Goal: Task Accomplishment & Management: Use online tool/utility

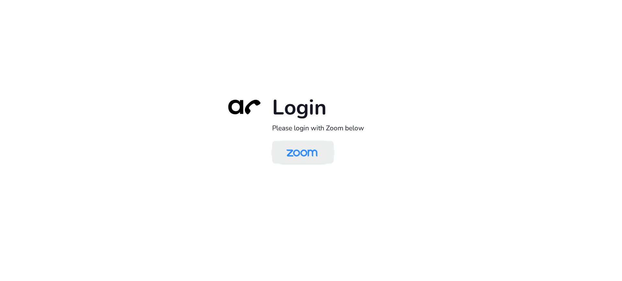
click at [328, 151] on link at bounding box center [303, 152] width 62 height 23
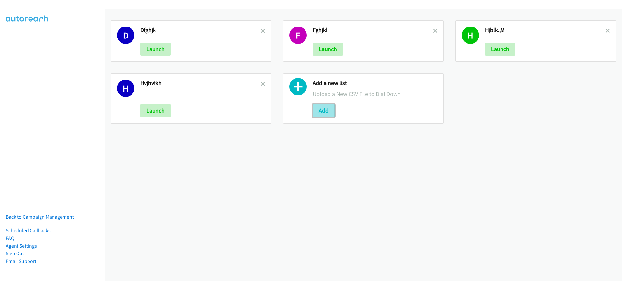
click at [321, 109] on button "Add" at bounding box center [324, 110] width 22 height 13
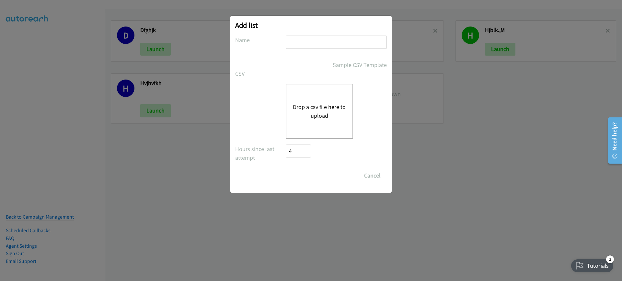
click at [316, 101] on div "Drop a csv file here to upload" at bounding box center [319, 111] width 67 height 55
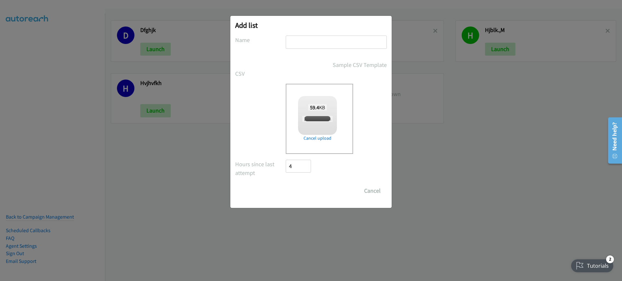
click at [319, 43] on input "text" at bounding box center [336, 42] width 101 height 13
checkbox input "true"
type input "dfghjkl;"
click at [309, 195] on input "Save List" at bounding box center [303, 191] width 34 height 13
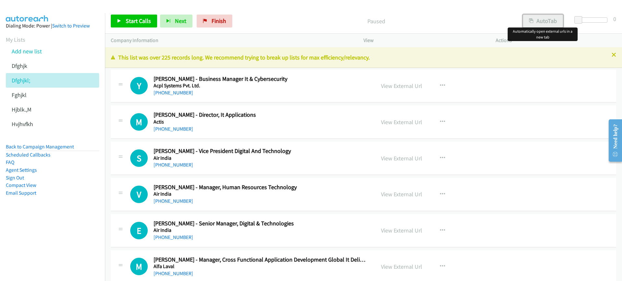
click at [547, 22] on button "AutoTab" at bounding box center [543, 21] width 40 height 13
click at [132, 24] on span "Start Calls" at bounding box center [138, 20] width 25 height 7
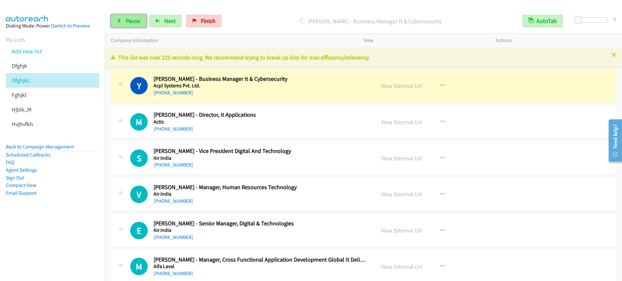
click at [115, 19] on link "Pause" at bounding box center [129, 21] width 36 height 13
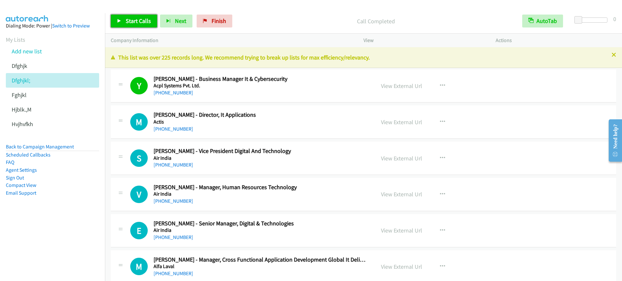
click at [136, 20] on span "Start Calls" at bounding box center [138, 20] width 25 height 7
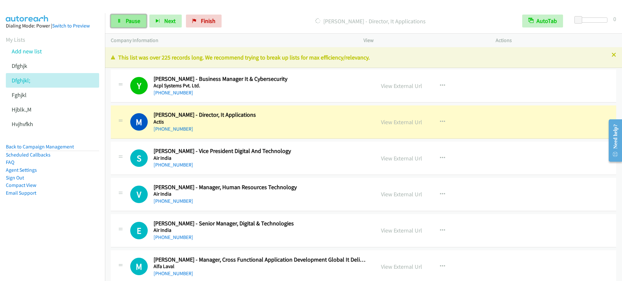
click at [138, 18] on span "Pause" at bounding box center [133, 20] width 15 height 7
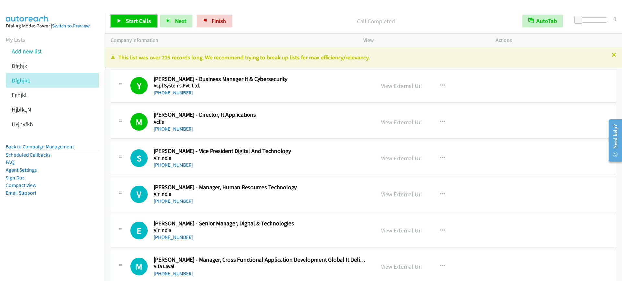
click at [134, 21] on span "Start Calls" at bounding box center [138, 20] width 25 height 7
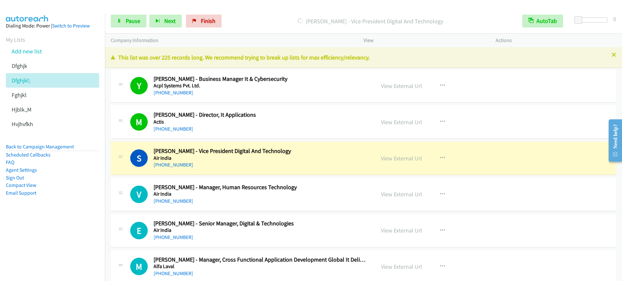
scroll to position [40, 0]
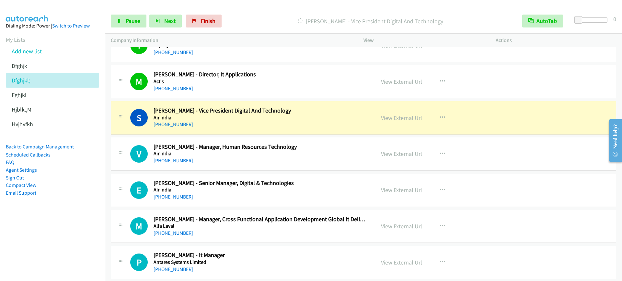
click at [286, 125] on div "+91 98950 10369" at bounding box center [260, 125] width 213 height 8
click at [42, 239] on nav "Dialing Mode: Power | Switch to Preview My Lists Add new list Dfghjk Dfghjkl; F…" at bounding box center [52, 153] width 105 height 281
click at [140, 17] on link "Pause" at bounding box center [129, 21] width 36 height 13
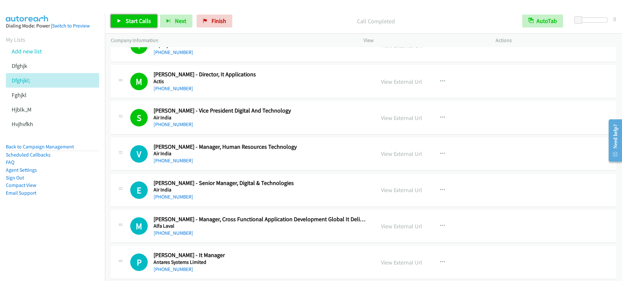
click at [141, 20] on span "Start Calls" at bounding box center [138, 20] width 25 height 7
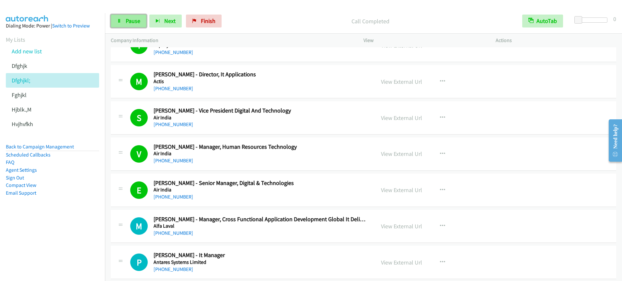
click at [129, 21] on span "Pause" at bounding box center [133, 20] width 15 height 7
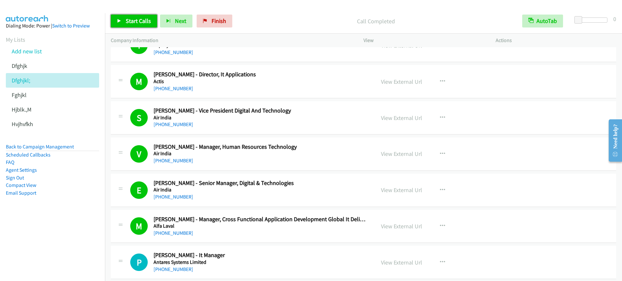
click at [119, 17] on link "Start Calls" at bounding box center [134, 21] width 46 height 13
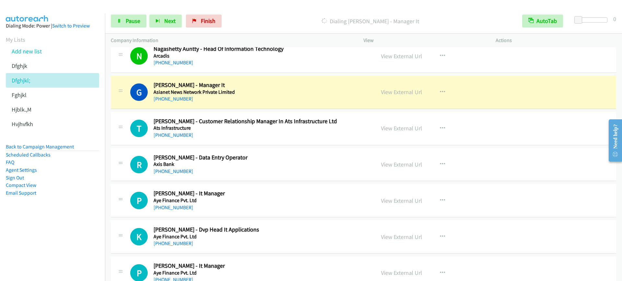
scroll to position [324, 0]
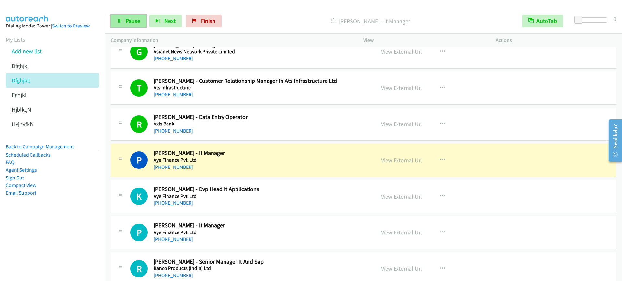
click at [130, 17] on span "Pause" at bounding box center [133, 20] width 15 height 7
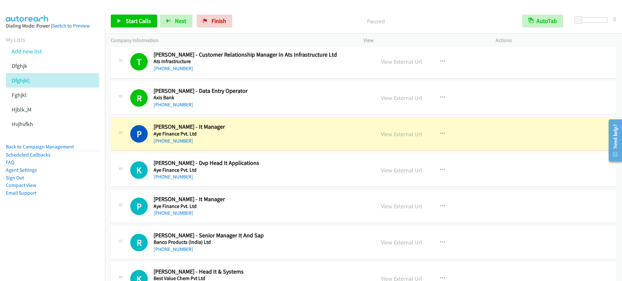
scroll to position [364, 0]
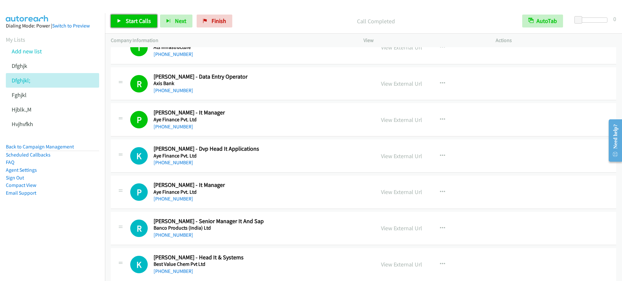
click at [139, 19] on span "Start Calls" at bounding box center [138, 20] width 25 height 7
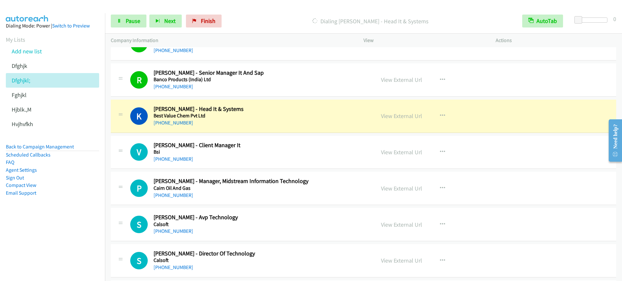
scroll to position [526, 0]
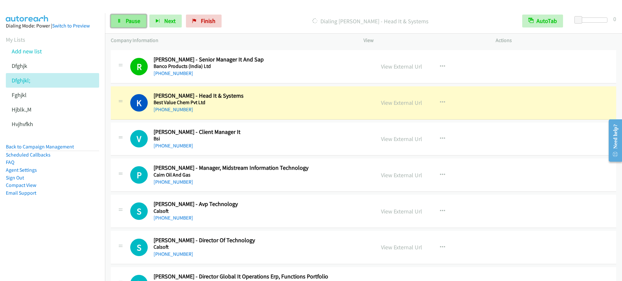
click at [130, 22] on span "Pause" at bounding box center [133, 20] width 15 height 7
click at [256, 99] on h5 "Best Value Chem Pvt Ltd" at bounding box center [260, 102] width 213 height 6
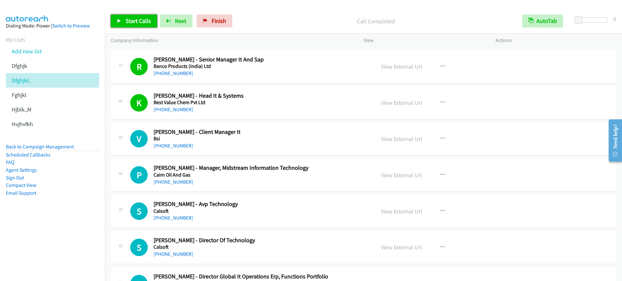
click at [143, 18] on span "Start Calls" at bounding box center [138, 20] width 25 height 7
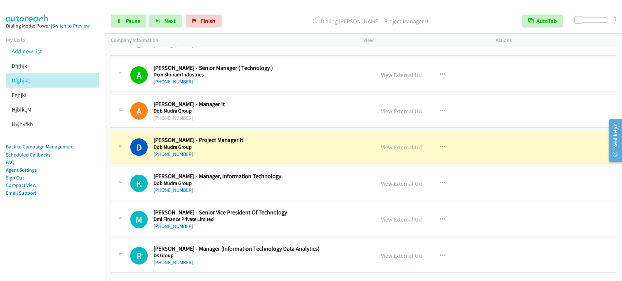
scroll to position [1174, 0]
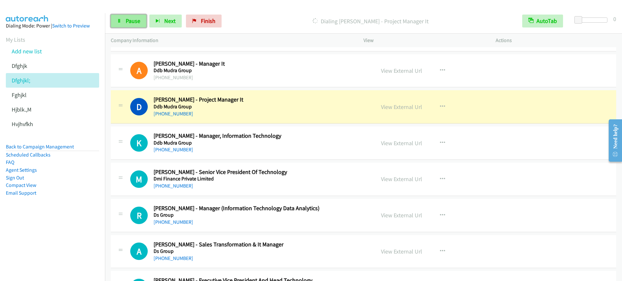
click at [133, 20] on span "Pause" at bounding box center [133, 20] width 15 height 7
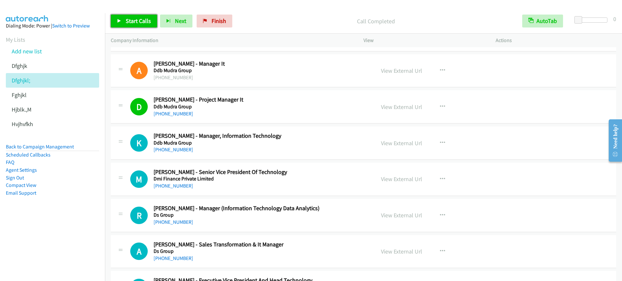
click at [126, 21] on span "Start Calls" at bounding box center [138, 20] width 25 height 7
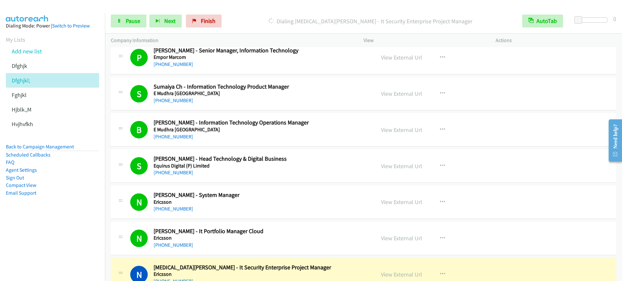
scroll to position [1538, 0]
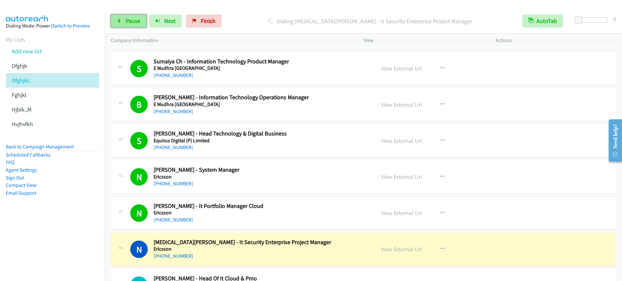
click at [121, 16] on link "Pause" at bounding box center [129, 21] width 36 height 13
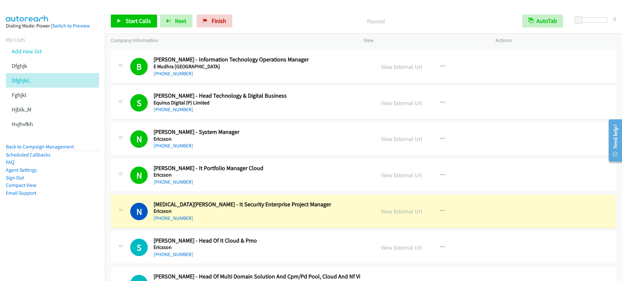
scroll to position [1619, 0]
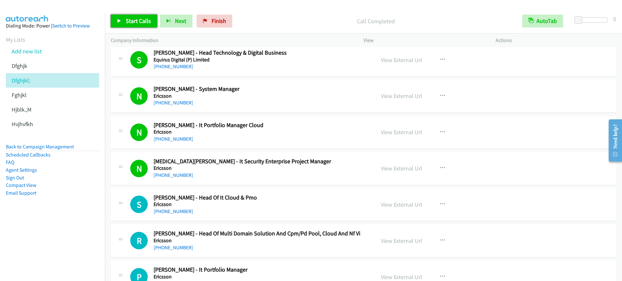
click at [130, 19] on span "Start Calls" at bounding box center [138, 20] width 25 height 7
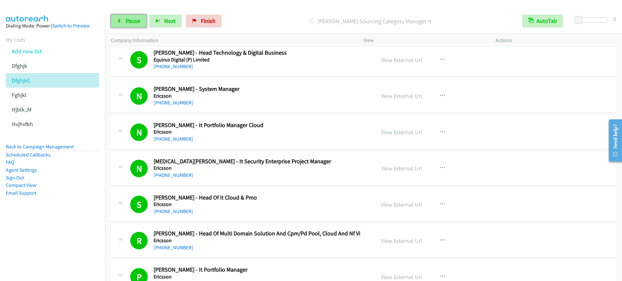
click at [116, 15] on link "Pause" at bounding box center [129, 21] width 36 height 13
click at [141, 13] on div "Start Calls Pause Next Finish Call Completed AutoTab AutoTab 0" at bounding box center [363, 21] width 517 height 25
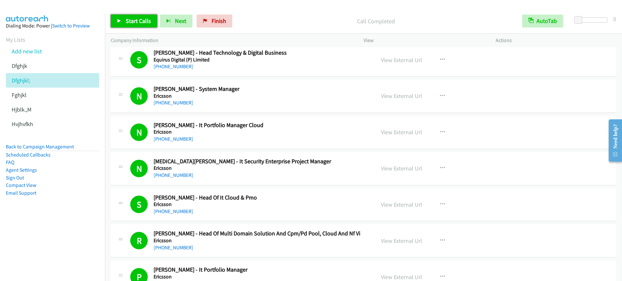
click at [140, 19] on span "Start Calls" at bounding box center [138, 20] width 25 height 7
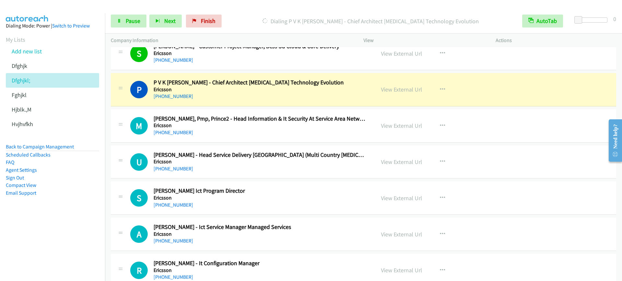
scroll to position [1984, 0]
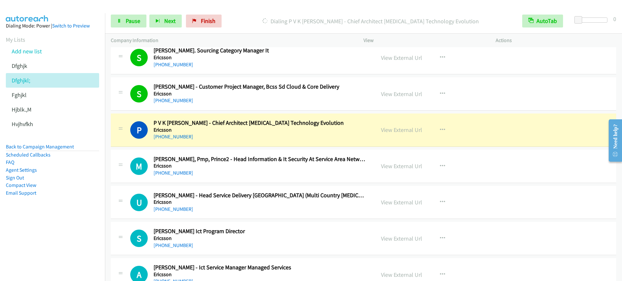
click at [243, 115] on div "P Callback Scheduled P V K Ravi Kumar - Chief Architect Bss Technology Evolutio…" at bounding box center [363, 130] width 505 height 33
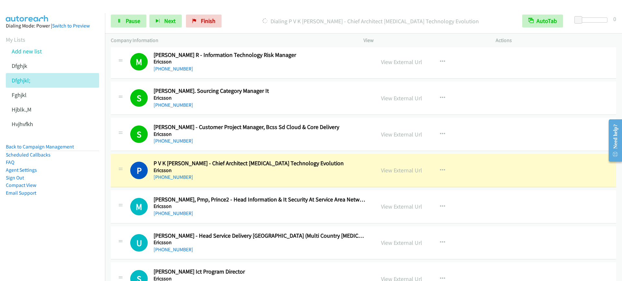
click at [412, 103] on div "View External Url View External Url Schedule/Manage Callback Start Calls Here R…" at bounding box center [444, 97] width 138 height 21
click at [410, 98] on link "View External Url" at bounding box center [401, 98] width 41 height 7
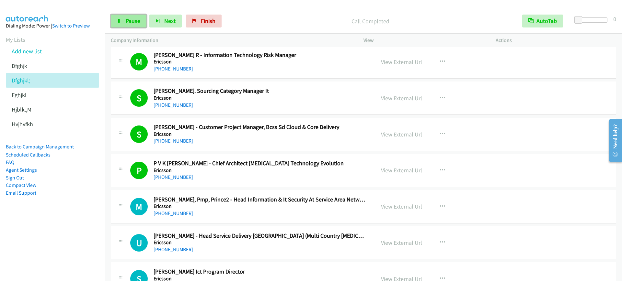
click at [131, 24] on span "Pause" at bounding box center [133, 20] width 15 height 7
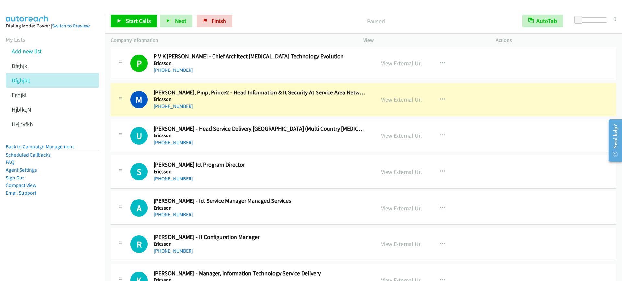
scroll to position [2065, 0]
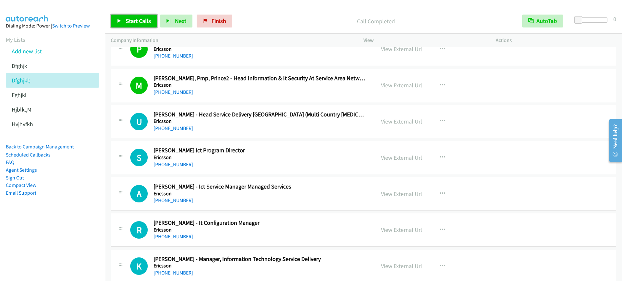
click at [124, 20] on link "Start Calls" at bounding box center [134, 21] width 46 height 13
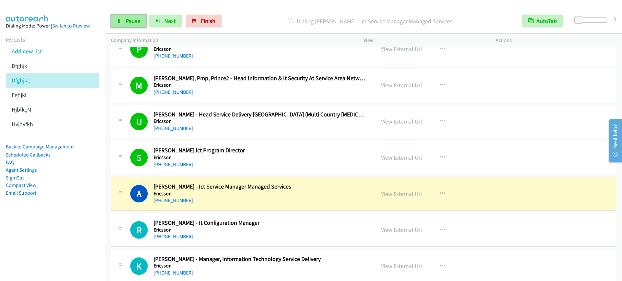
click at [133, 24] on span "Pause" at bounding box center [133, 20] width 15 height 7
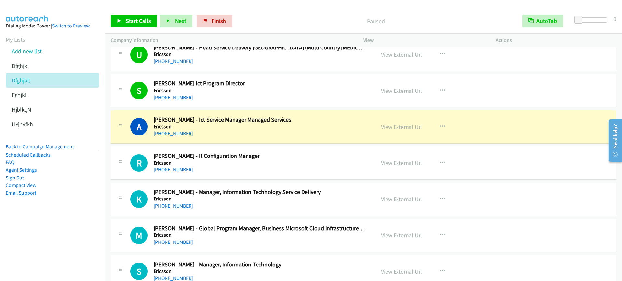
scroll to position [2145, 0]
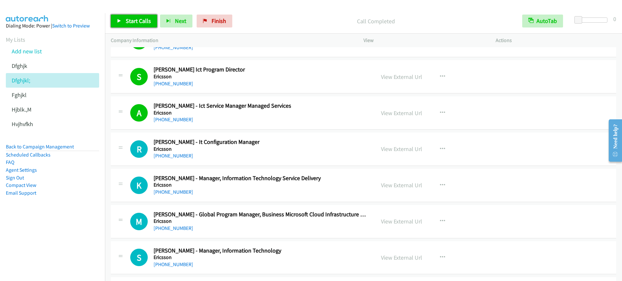
click at [142, 24] on span "Start Calls" at bounding box center [138, 20] width 25 height 7
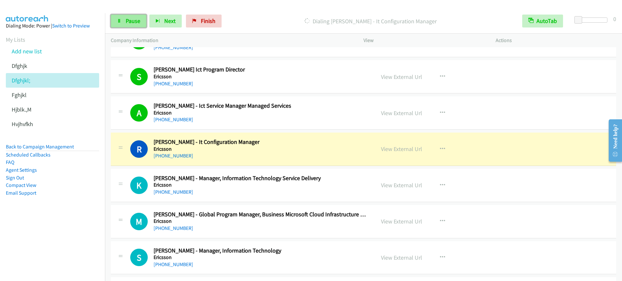
click at [126, 24] on span "Pause" at bounding box center [133, 20] width 15 height 7
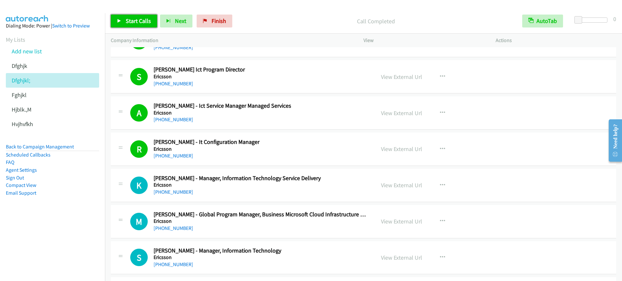
click at [126, 17] on link "Start Calls" at bounding box center [134, 21] width 46 height 13
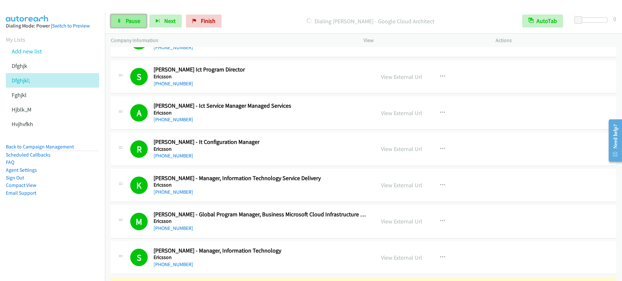
click at [131, 18] on span "Pause" at bounding box center [133, 20] width 15 height 7
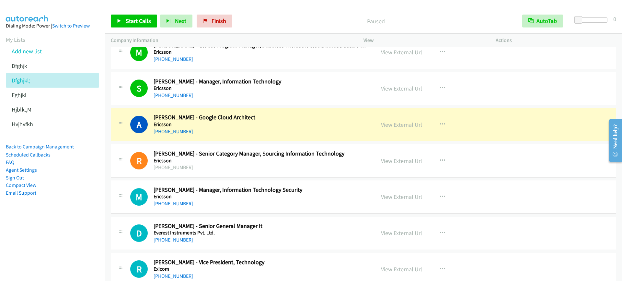
scroll to position [2307, 0]
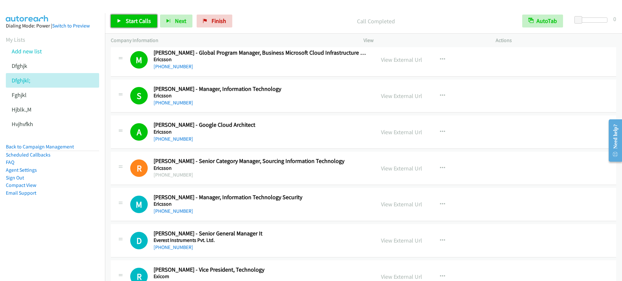
click at [136, 22] on span "Start Calls" at bounding box center [138, 20] width 25 height 7
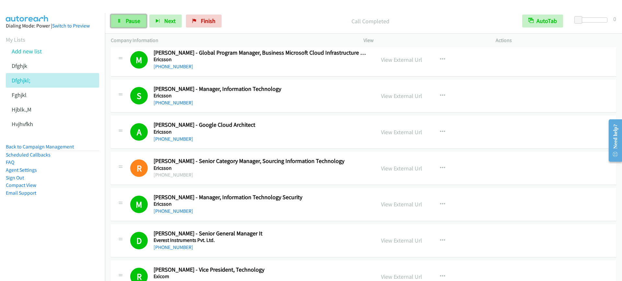
click at [121, 17] on link "Pause" at bounding box center [129, 21] width 36 height 13
click at [121, 17] on link "Start Calls" at bounding box center [134, 21] width 46 height 13
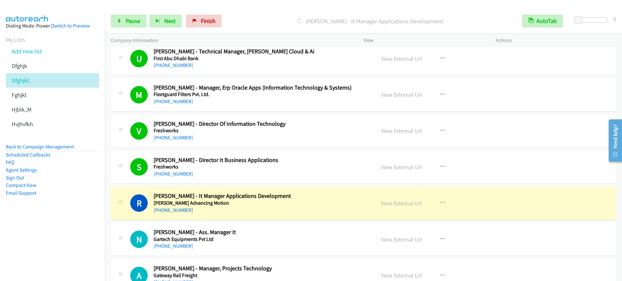
scroll to position [3077, 0]
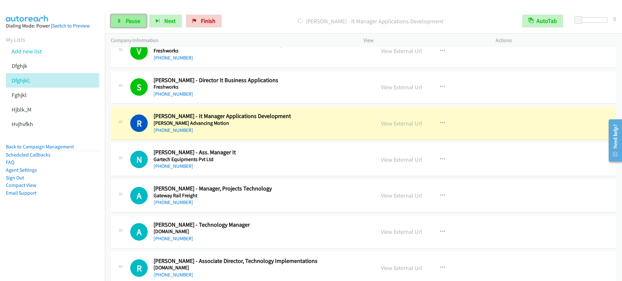
click at [132, 16] on link "Pause" at bounding box center [129, 21] width 36 height 13
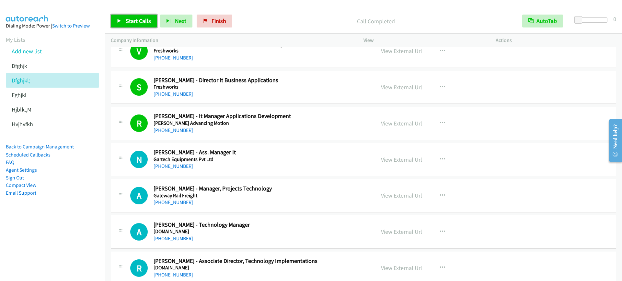
click at [132, 15] on link "Start Calls" at bounding box center [134, 21] width 46 height 13
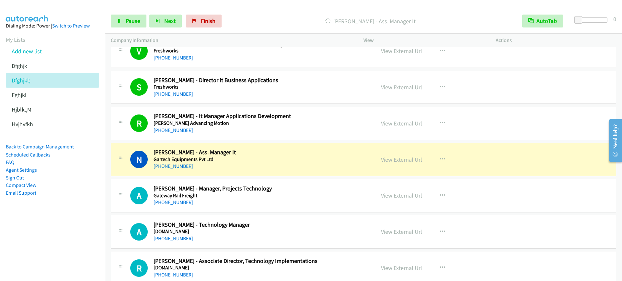
click at [265, 130] on div "+91 89034 40712" at bounding box center [260, 131] width 213 height 8
click at [411, 123] on link "View External Url" at bounding box center [401, 123] width 41 height 7
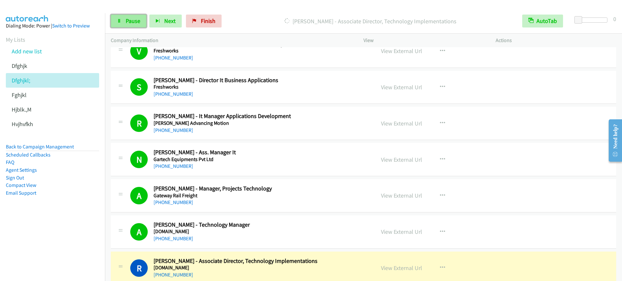
click at [120, 20] on icon at bounding box center [119, 21] width 5 height 5
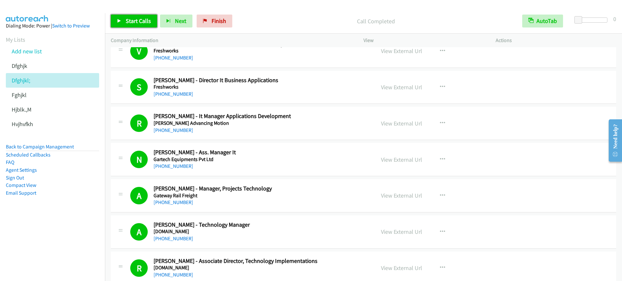
click at [135, 21] on span "Start Calls" at bounding box center [138, 20] width 25 height 7
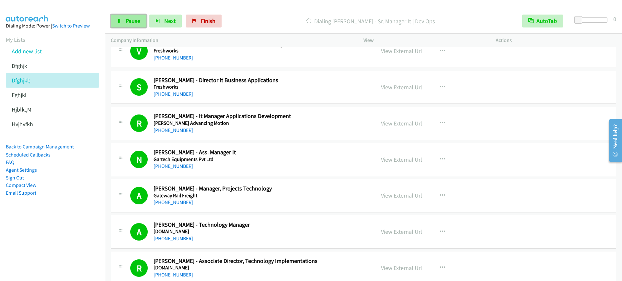
click at [129, 19] on span "Pause" at bounding box center [133, 20] width 15 height 7
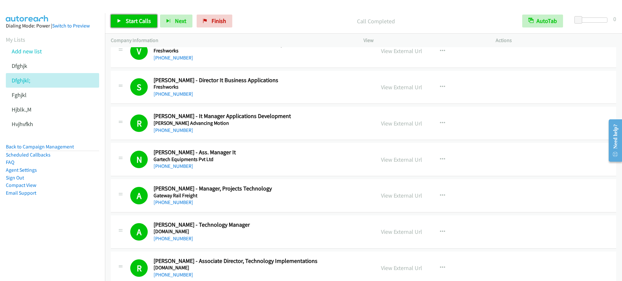
click at [139, 21] on span "Start Calls" at bounding box center [138, 20] width 25 height 7
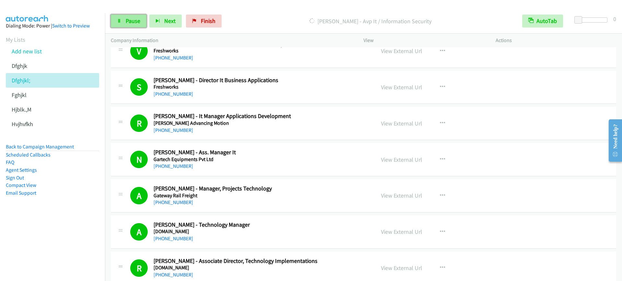
click at [126, 21] on span "Pause" at bounding box center [133, 20] width 15 height 7
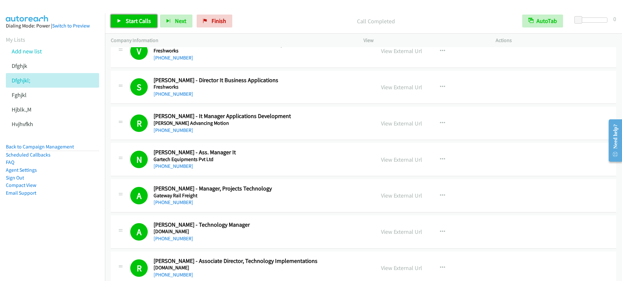
click at [130, 21] on span "Start Calls" at bounding box center [138, 20] width 25 height 7
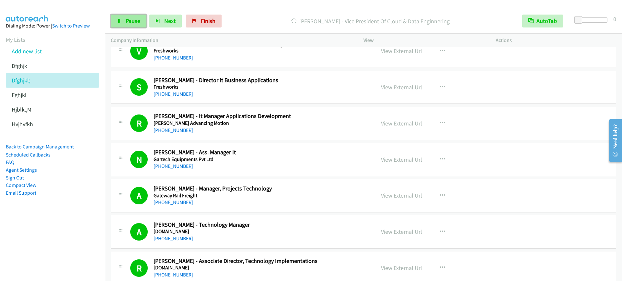
click at [119, 19] on icon at bounding box center [119, 21] width 5 height 5
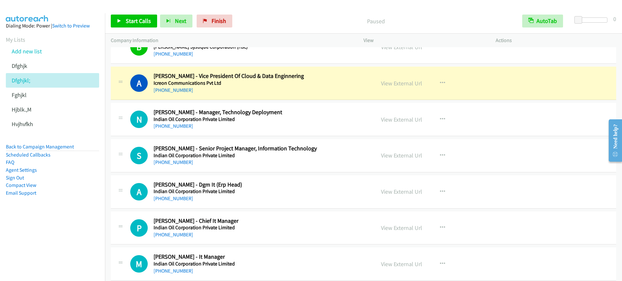
scroll to position [3684, 0]
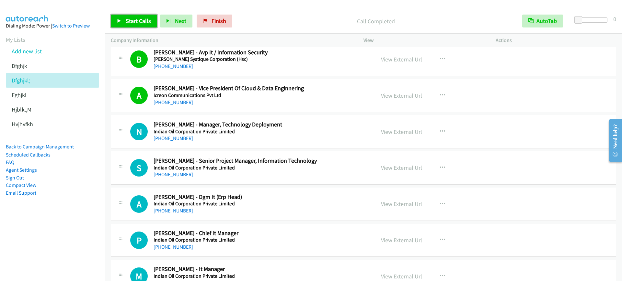
click at [115, 16] on link "Start Calls" at bounding box center [134, 21] width 46 height 13
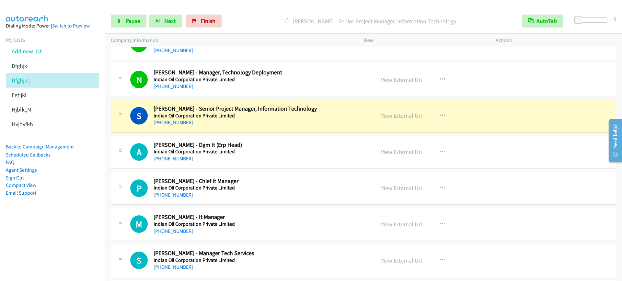
scroll to position [3765, 0]
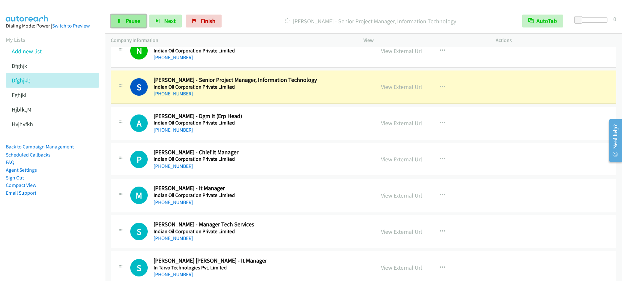
click at [126, 24] on span "Pause" at bounding box center [133, 20] width 15 height 7
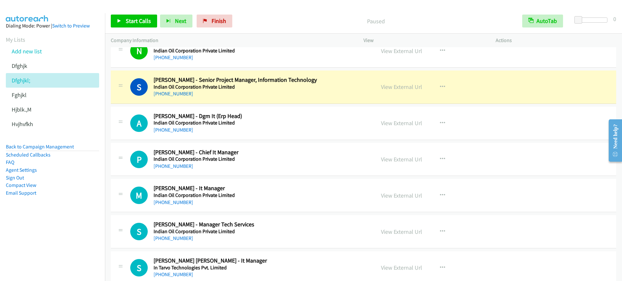
click at [258, 98] on div "S Callback Scheduled Surinder Tandon - Senior Project Manager, Information Tech…" at bounding box center [363, 87] width 505 height 33
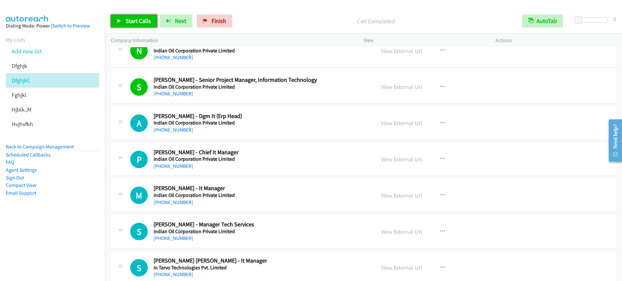
click at [129, 22] on span "Start Calls" at bounding box center [138, 20] width 25 height 7
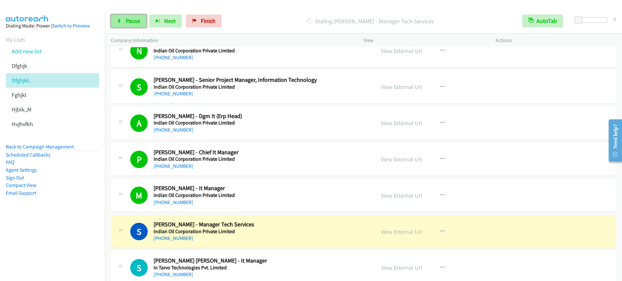
click at [119, 20] on icon at bounding box center [119, 21] width 5 height 5
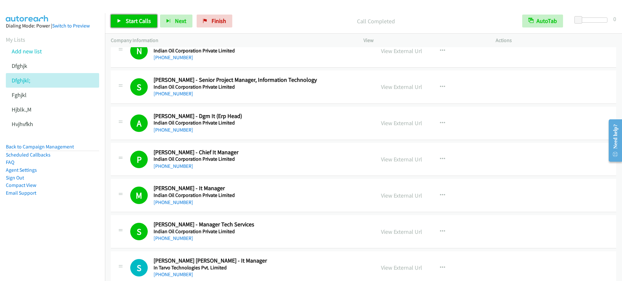
click at [118, 15] on link "Start Calls" at bounding box center [134, 21] width 46 height 13
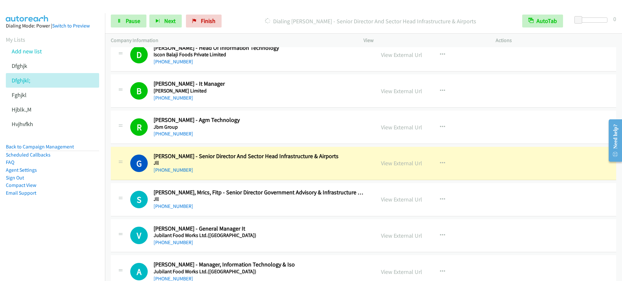
scroll to position [4170, 0]
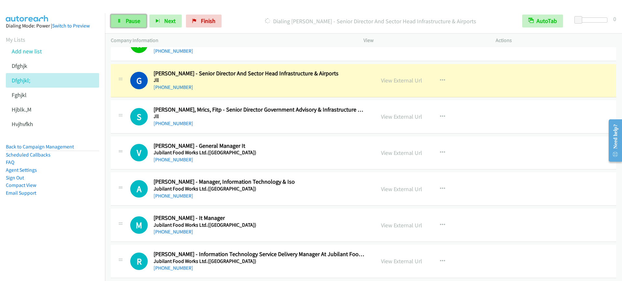
click at [131, 23] on span "Pause" at bounding box center [133, 20] width 15 height 7
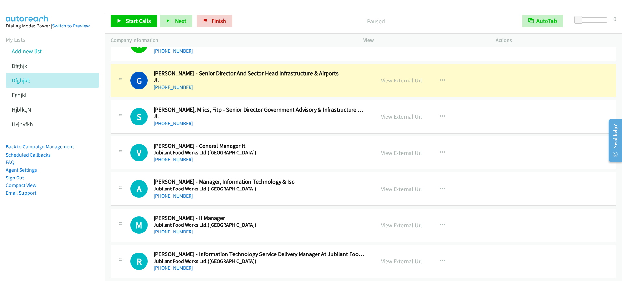
click at [282, 82] on h5 "Jll" at bounding box center [260, 80] width 213 height 6
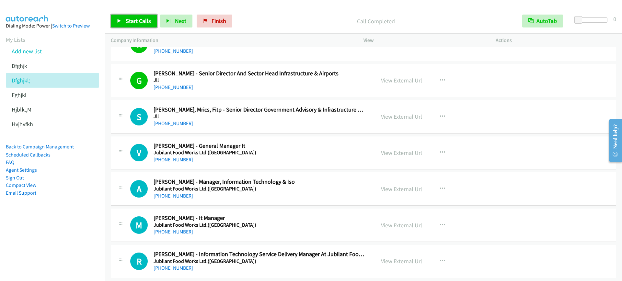
click at [133, 17] on span "Start Calls" at bounding box center [138, 20] width 25 height 7
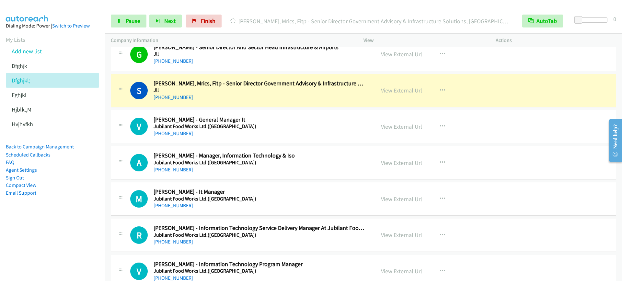
scroll to position [4210, 0]
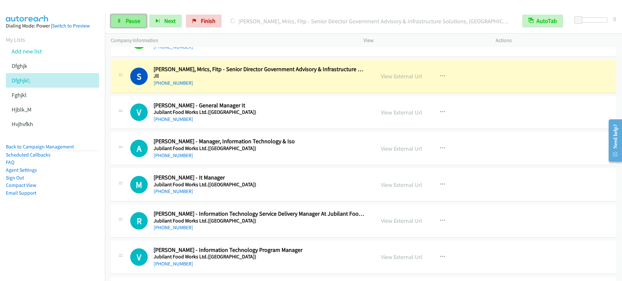
click at [131, 21] on span "Pause" at bounding box center [133, 20] width 15 height 7
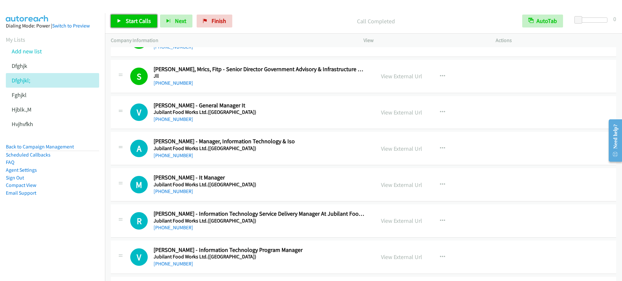
click at [121, 20] on icon at bounding box center [119, 21] width 5 height 5
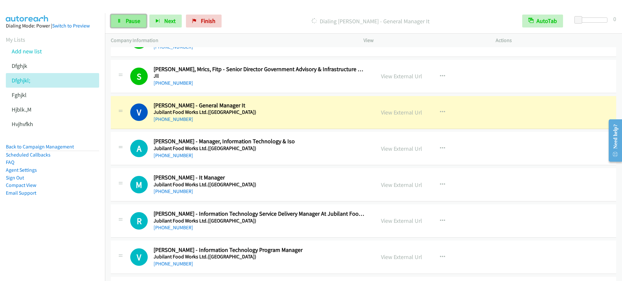
click at [121, 20] on icon at bounding box center [119, 21] width 5 height 5
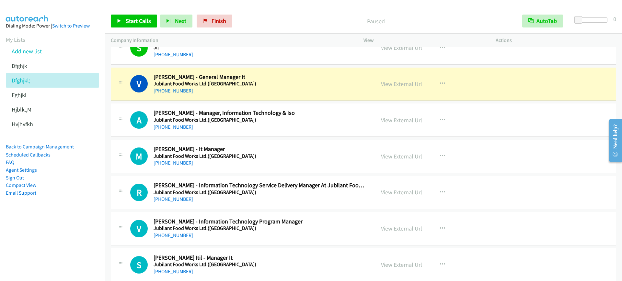
scroll to position [4251, 0]
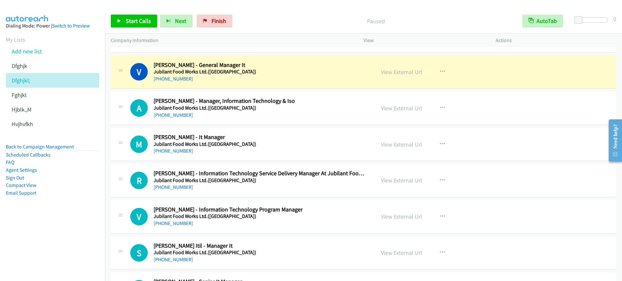
click at [262, 75] on div "+91 97171 73666" at bounding box center [260, 79] width 213 height 8
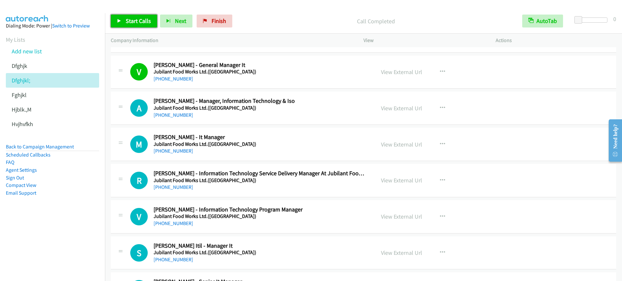
click at [129, 15] on link "Start Calls" at bounding box center [134, 21] width 46 height 13
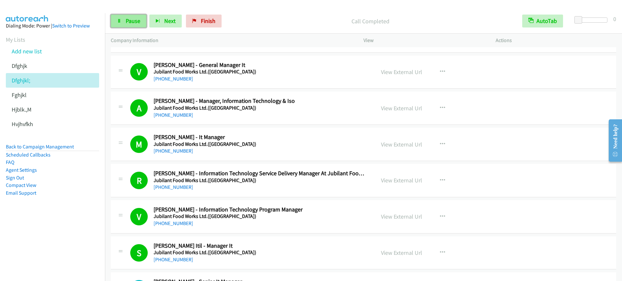
click at [129, 18] on span "Pause" at bounding box center [133, 20] width 15 height 7
click at [131, 23] on span "Start Calls" at bounding box center [138, 20] width 25 height 7
click at [121, 20] on link "Pause" at bounding box center [129, 21] width 36 height 13
click at [145, 21] on span "Start Calls" at bounding box center [138, 20] width 25 height 7
click at [123, 14] on div "Start Calls Pause Next Finish Dialing Mahendra Thakare - Manager, Post Informat…" at bounding box center [363, 21] width 517 height 25
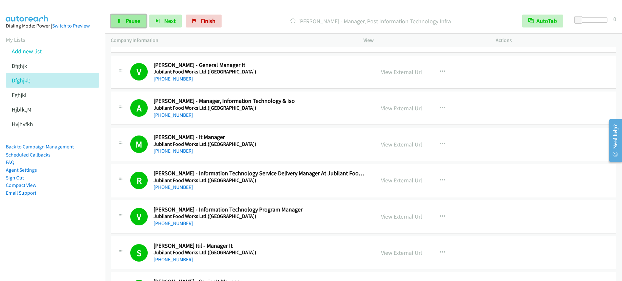
click at [124, 17] on link "Pause" at bounding box center [129, 21] width 36 height 13
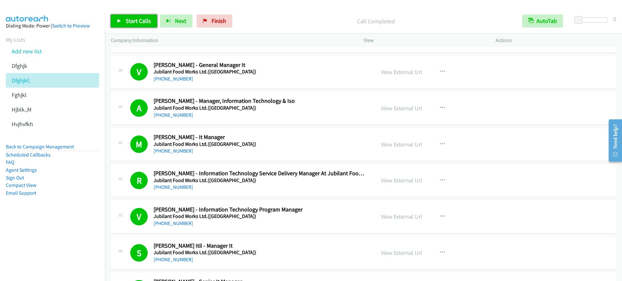
click at [150, 22] on link "Start Calls" at bounding box center [134, 21] width 46 height 13
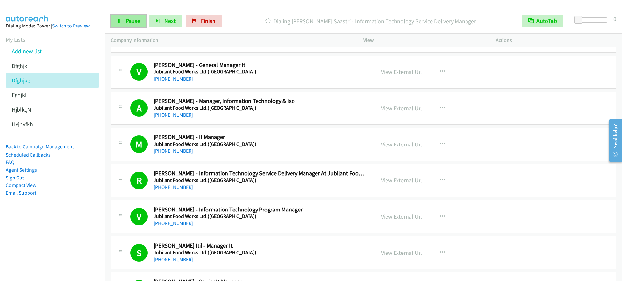
click at [135, 19] on span "Pause" at bounding box center [133, 20] width 15 height 7
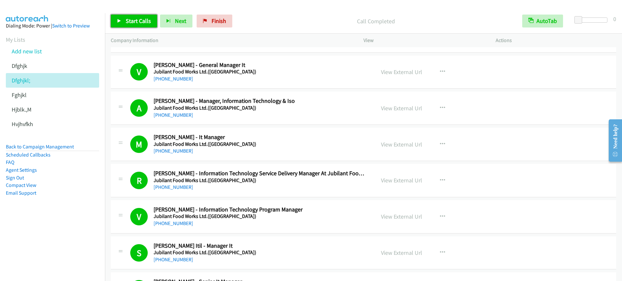
click at [121, 23] on link "Start Calls" at bounding box center [134, 21] width 46 height 13
click at [119, 22] on icon at bounding box center [119, 21] width 5 height 5
click at [129, 23] on span "Start Calls" at bounding box center [138, 20] width 25 height 7
click at [131, 15] on link "Pause" at bounding box center [129, 21] width 36 height 13
click at [123, 19] on link "Start Calls" at bounding box center [134, 21] width 46 height 13
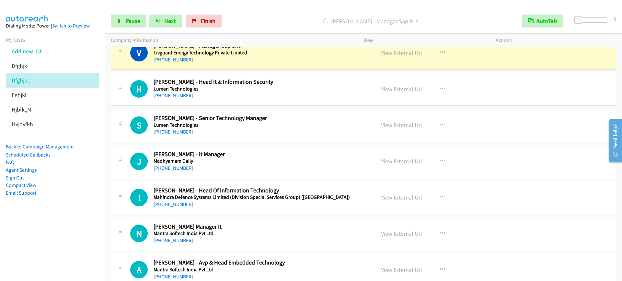
scroll to position [5060, 0]
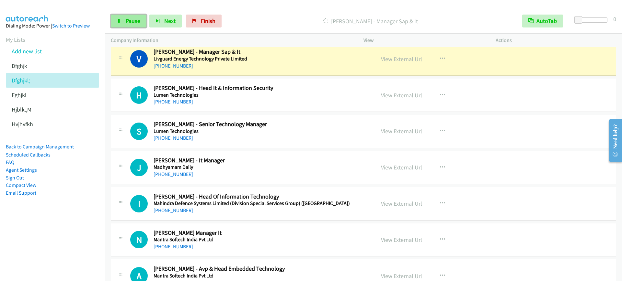
click at [134, 20] on span "Pause" at bounding box center [133, 20] width 15 height 7
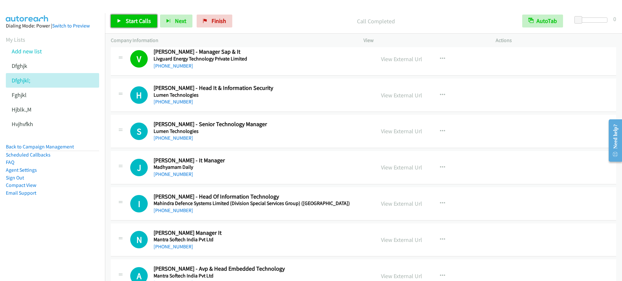
click at [130, 25] on link "Start Calls" at bounding box center [134, 21] width 46 height 13
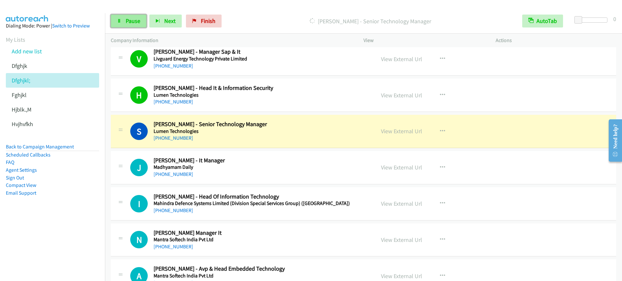
click at [131, 17] on link "Pause" at bounding box center [129, 21] width 36 height 13
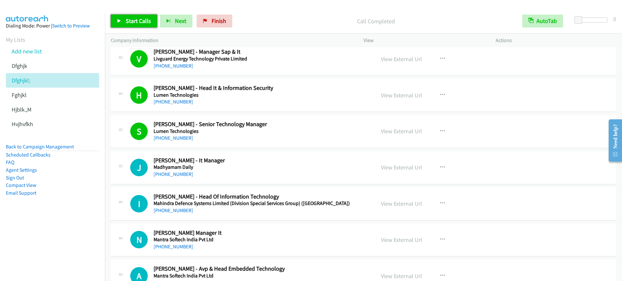
click at [131, 11] on div "Start Calls Pause Next Finish Call Completed AutoTab AutoTab 0" at bounding box center [363, 21] width 517 height 25
click at [131, 20] on span "Start Calls" at bounding box center [138, 20] width 25 height 7
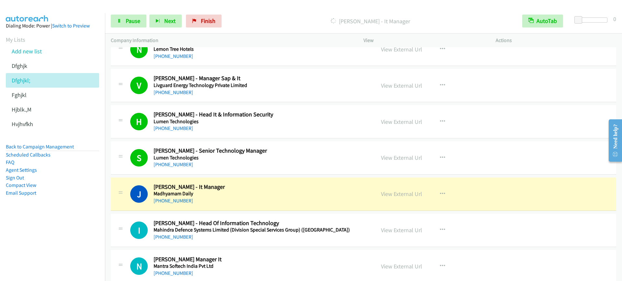
scroll to position [5020, 0]
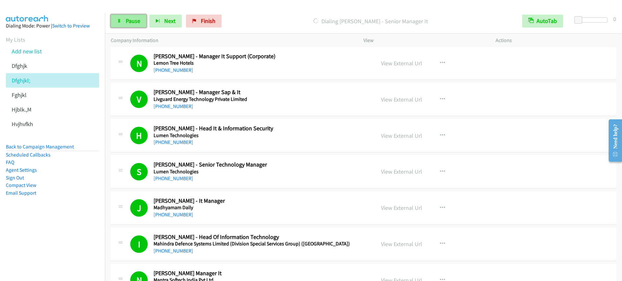
click at [132, 24] on span "Pause" at bounding box center [133, 20] width 15 height 7
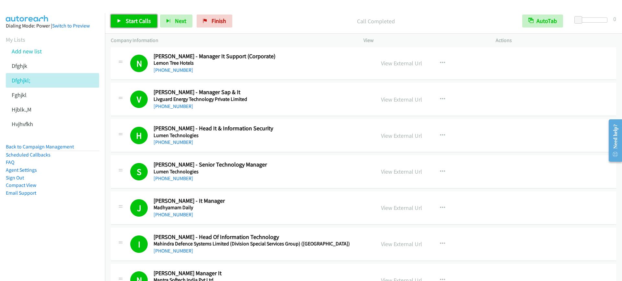
click at [120, 17] on link "Start Calls" at bounding box center [134, 21] width 46 height 13
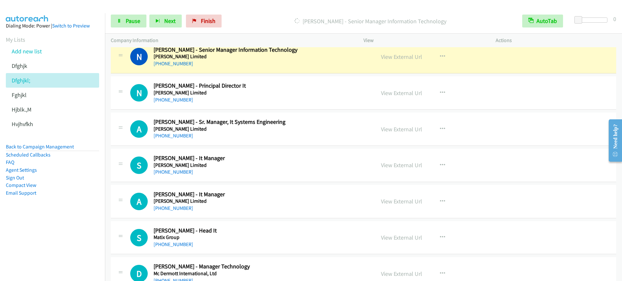
scroll to position [5384, 0]
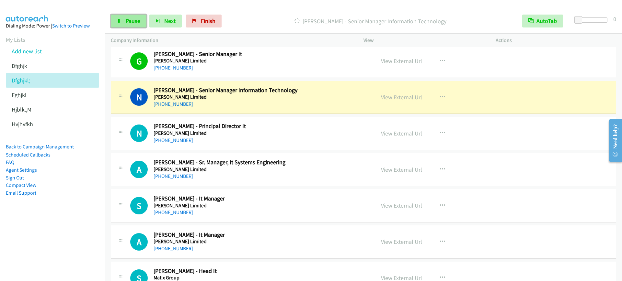
click at [128, 16] on link "Pause" at bounding box center [129, 21] width 36 height 13
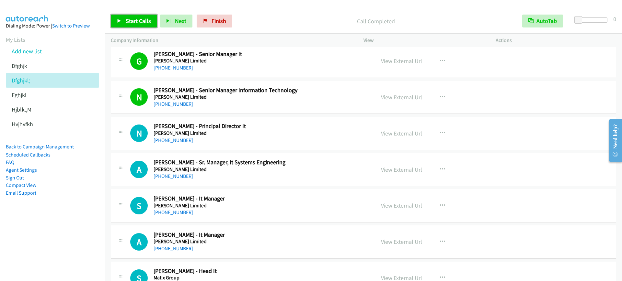
click at [131, 18] on span "Start Calls" at bounding box center [138, 20] width 25 height 7
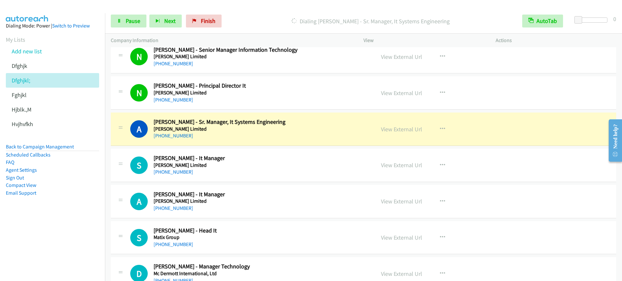
scroll to position [5465, 0]
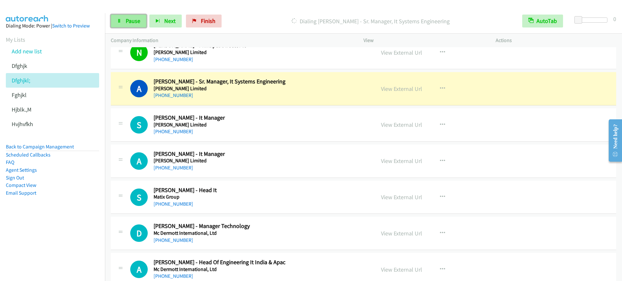
click at [139, 23] on span "Pause" at bounding box center [133, 20] width 15 height 7
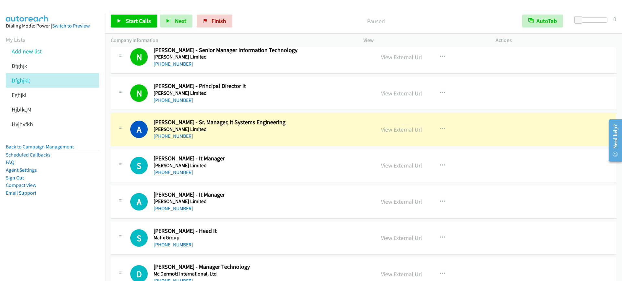
scroll to position [5424, 0]
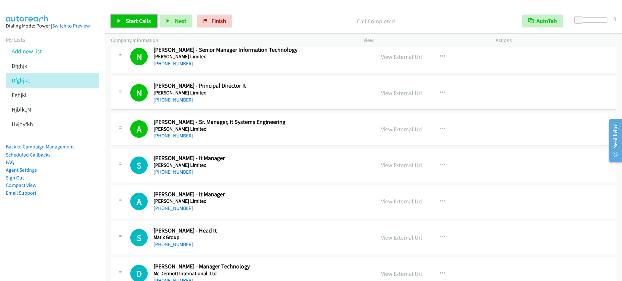
click at [144, 18] on span "Start Calls" at bounding box center [138, 20] width 25 height 7
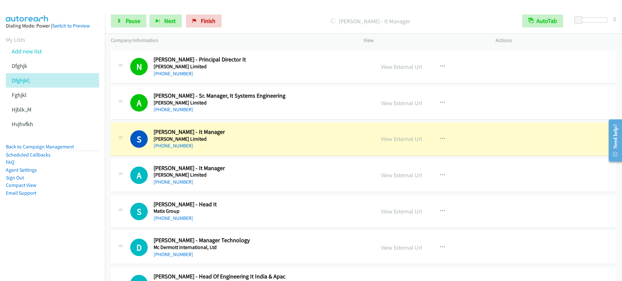
scroll to position [5505, 0]
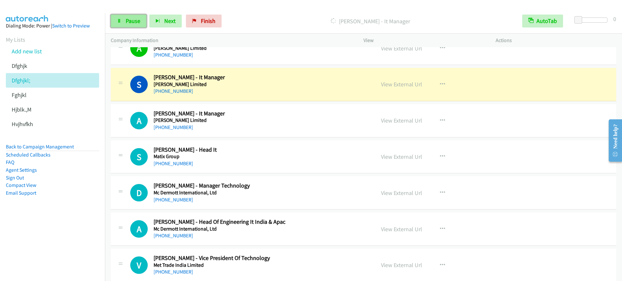
click at [135, 22] on span "Pause" at bounding box center [133, 20] width 15 height 7
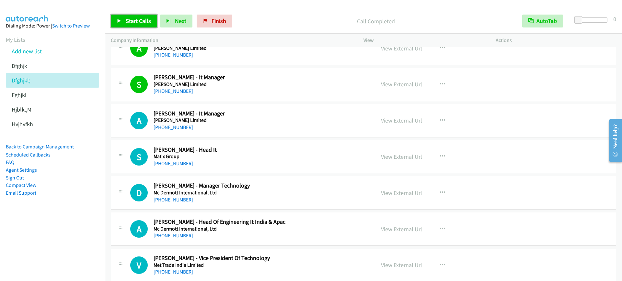
click at [124, 20] on link "Start Calls" at bounding box center [134, 21] width 46 height 13
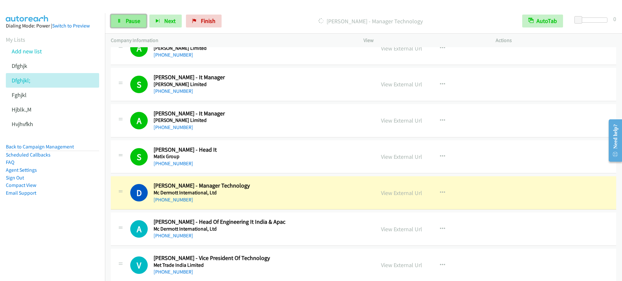
click at [124, 20] on link "Pause" at bounding box center [129, 21] width 36 height 13
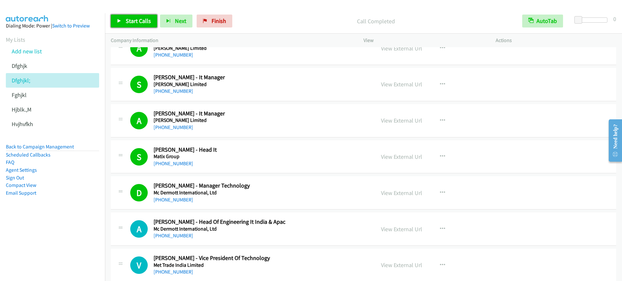
click at [126, 22] on span "Start Calls" at bounding box center [138, 20] width 25 height 7
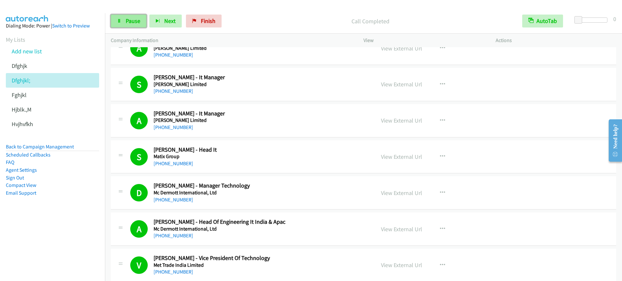
click at [128, 19] on span "Pause" at bounding box center [133, 20] width 15 height 7
drag, startPoint x: 80, startPoint y: 241, endPoint x: 77, endPoint y: 222, distance: 19.0
click at [81, 234] on nav "Dialing Mode: Power | Switch to Preview My Lists Add new list Dfghjk Dfghjkl; F…" at bounding box center [52, 153] width 105 height 281
click at [139, 19] on span "Start Calls" at bounding box center [138, 20] width 25 height 7
click at [119, 23] on link "Pause" at bounding box center [129, 21] width 36 height 13
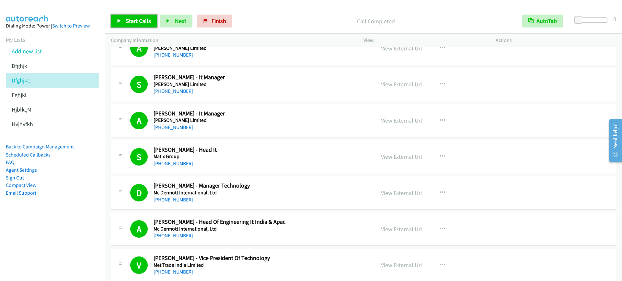
click at [134, 18] on span "Start Calls" at bounding box center [138, 20] width 25 height 7
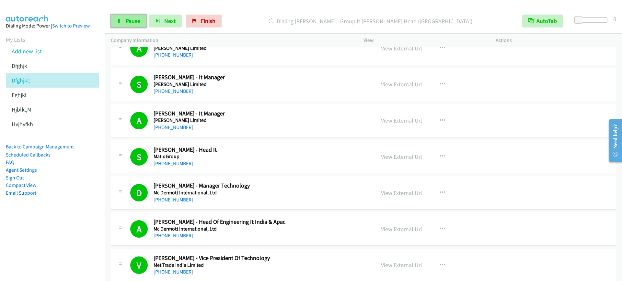
click at [125, 20] on link "Pause" at bounding box center [129, 21] width 36 height 13
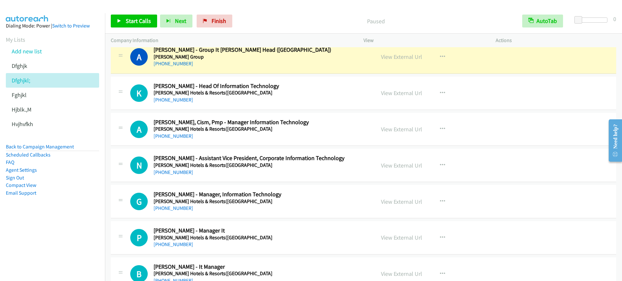
scroll to position [6113, 0]
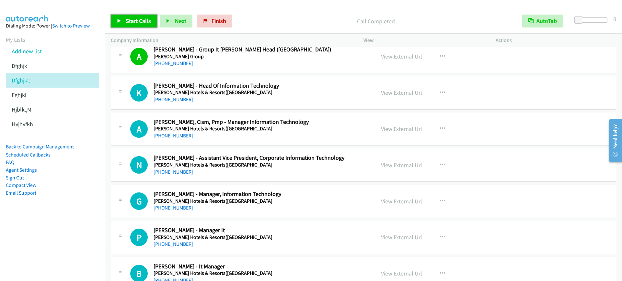
click at [146, 19] on span "Start Calls" at bounding box center [138, 20] width 25 height 7
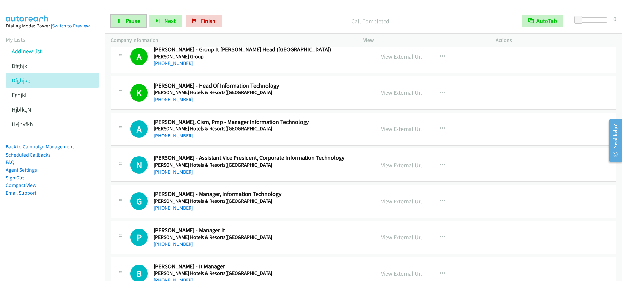
drag, startPoint x: 135, startPoint y: 24, endPoint x: 359, endPoint y: 275, distance: 336.0
click at [135, 25] on link "Pause" at bounding box center [129, 21] width 36 height 13
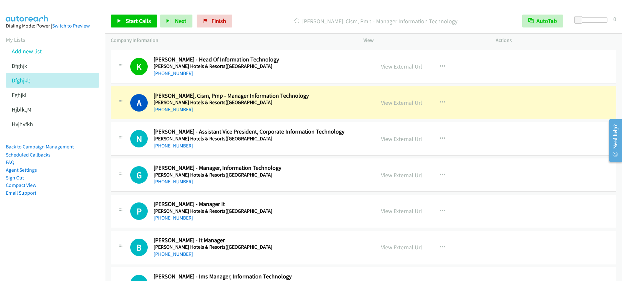
scroll to position [6153, 0]
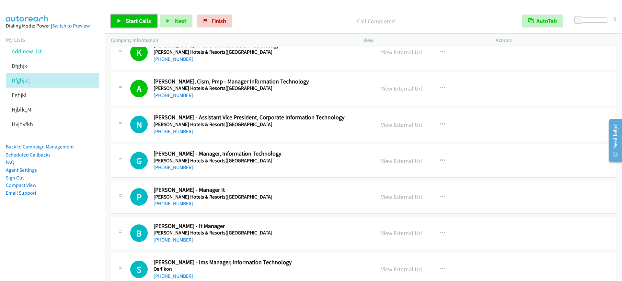
click at [124, 22] on link "Start Calls" at bounding box center [134, 21] width 46 height 13
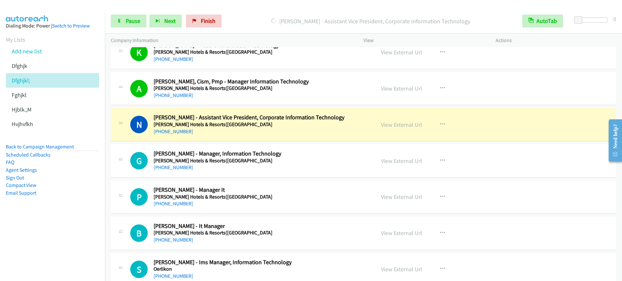
click at [257, 129] on div "+91 98111 91306" at bounding box center [260, 132] width 213 height 8
click at [131, 17] on span "Pause" at bounding box center [133, 20] width 15 height 7
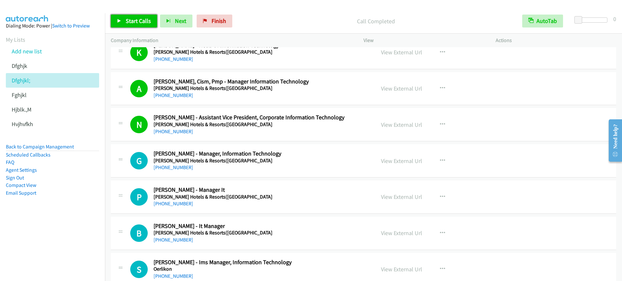
click at [130, 15] on link "Start Calls" at bounding box center [134, 21] width 46 height 13
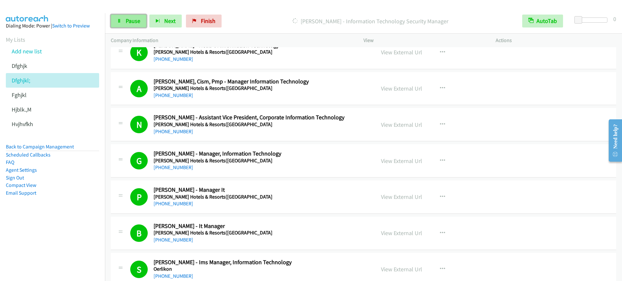
click at [118, 17] on link "Pause" at bounding box center [129, 21] width 36 height 13
